Goal: Transaction & Acquisition: Purchase product/service

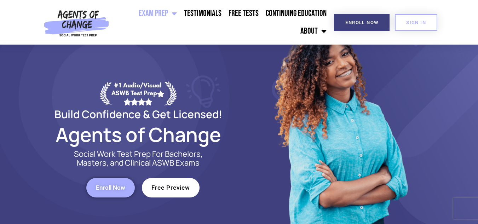
scroll to position [18, 0]
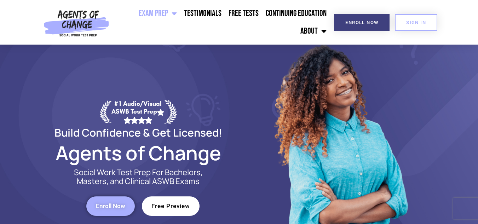
click at [167, 14] on link "Exam Prep" at bounding box center [157, 14] width 45 height 18
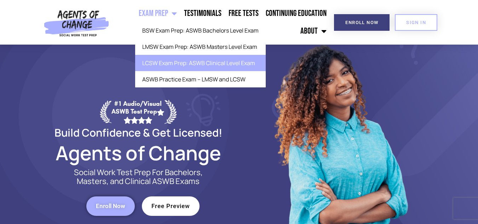
click at [152, 60] on link "LCSW Exam Prep: ASWB Clinical Level Exam" at bounding box center [200, 63] width 131 height 16
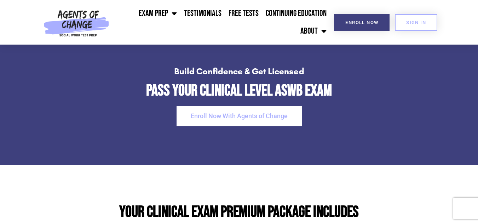
scroll to position [1428, 0]
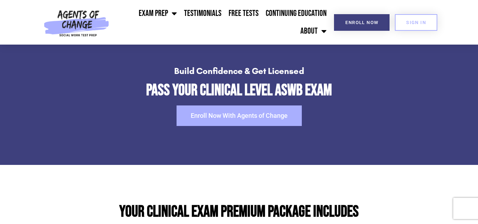
click at [197, 119] on span "Enroll Now With Agents of Change" at bounding box center [239, 116] width 97 height 6
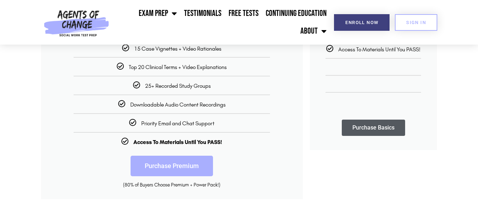
scroll to position [217, 0]
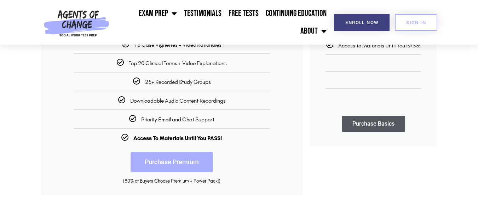
click at [155, 169] on link "Purchase Premium" at bounding box center [172, 162] width 82 height 21
